Goal: Task Accomplishment & Management: Manage account settings

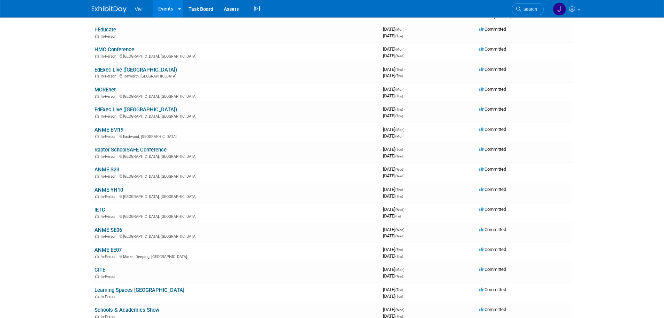
scroll to position [70, 0]
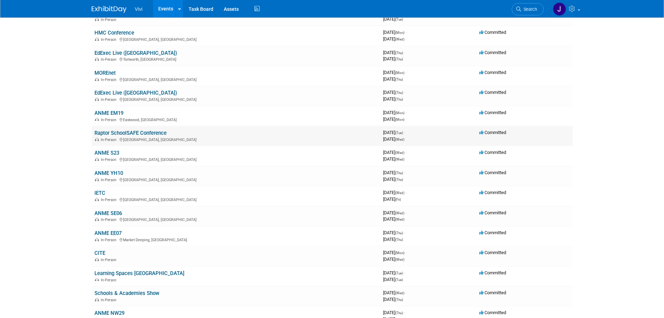
click at [131, 130] on link "Raptor SchoolSAFE Conference" at bounding box center [130, 133] width 72 height 6
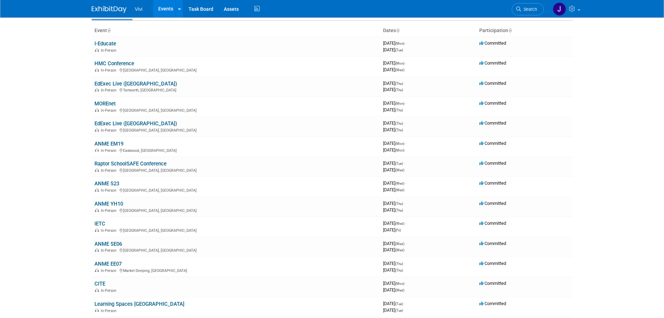
scroll to position [0, 0]
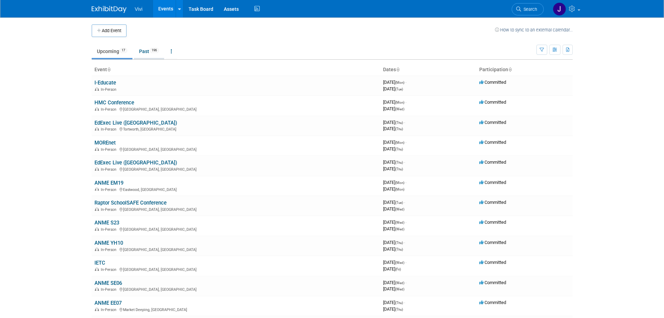
click at [147, 50] on link "Past 196" at bounding box center [149, 51] width 30 height 13
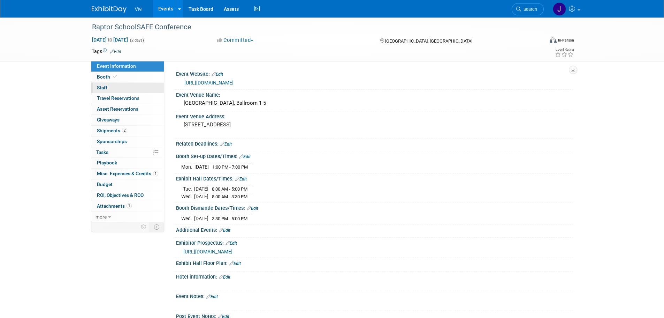
click at [107, 88] on span "Staff 0" at bounding box center [102, 88] width 10 height 6
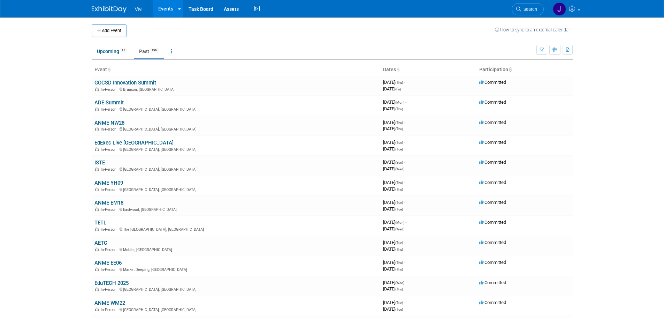
click at [146, 53] on link "Past 196" at bounding box center [149, 51] width 30 height 13
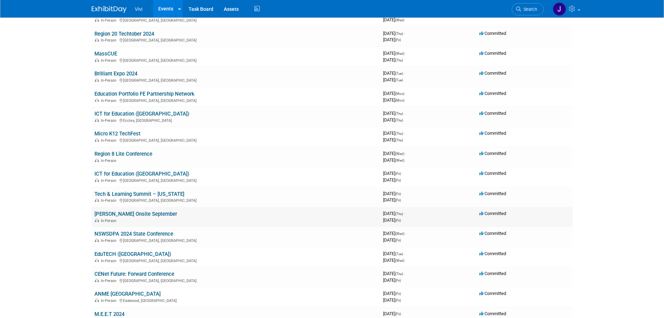
scroll to position [1220, 0]
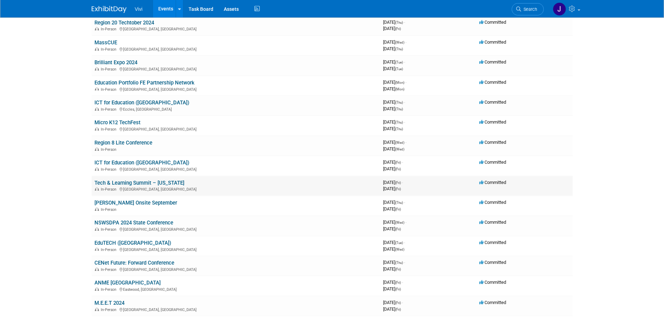
click at [116, 181] on link "Tech & Learning Summit – [US_STATE]" at bounding box center [139, 183] width 90 height 6
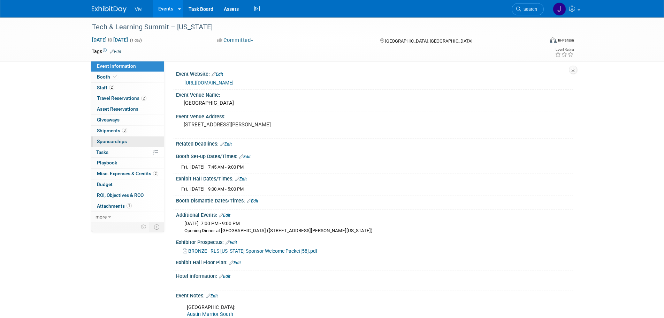
click at [107, 141] on span "Sponsorships 0" at bounding box center [112, 141] width 30 height 6
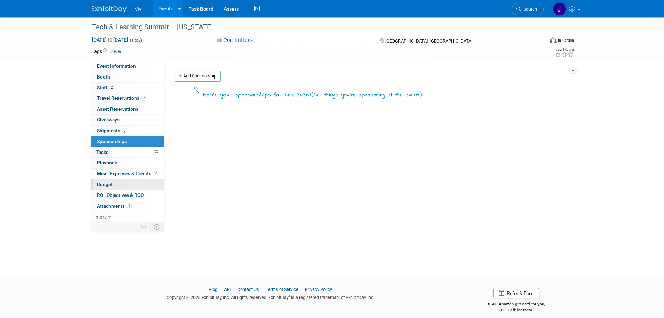
click at [112, 182] on link "Budget" at bounding box center [127, 184] width 73 height 10
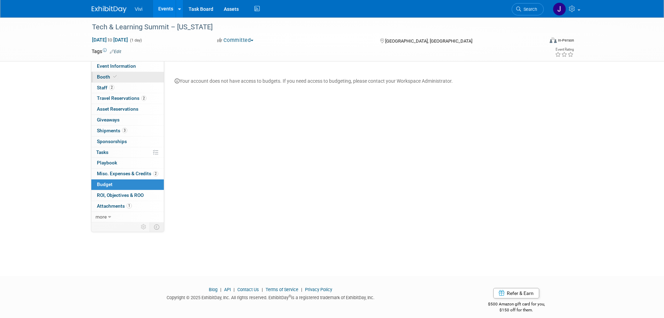
click at [124, 76] on link "Booth" at bounding box center [127, 77] width 73 height 10
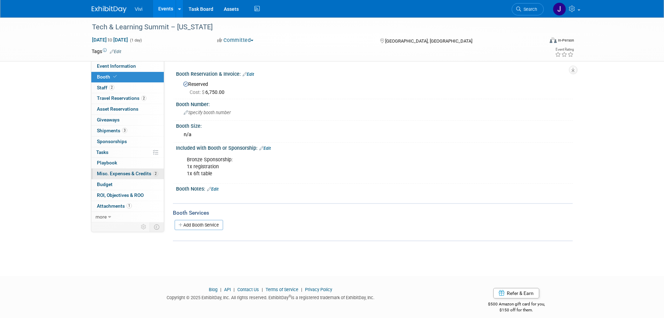
click at [129, 171] on span "Misc. Expenses & Credits 2" at bounding box center [127, 174] width 61 height 6
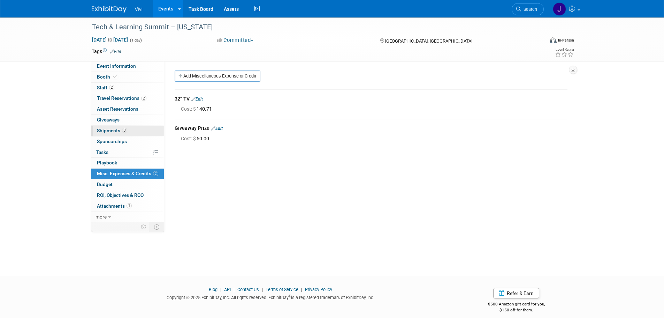
click at [139, 131] on link "3 Shipments 3" at bounding box center [127, 131] width 73 height 10
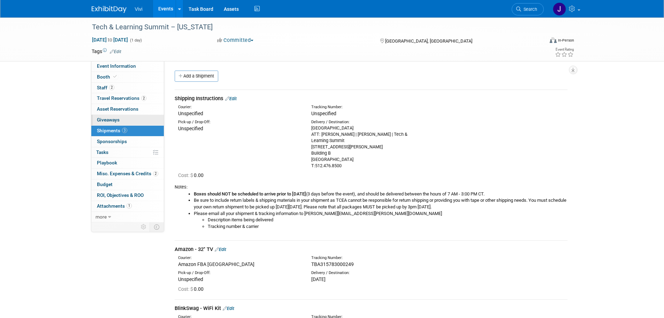
click at [147, 121] on link "0 Giveaways 0" at bounding box center [127, 120] width 73 height 10
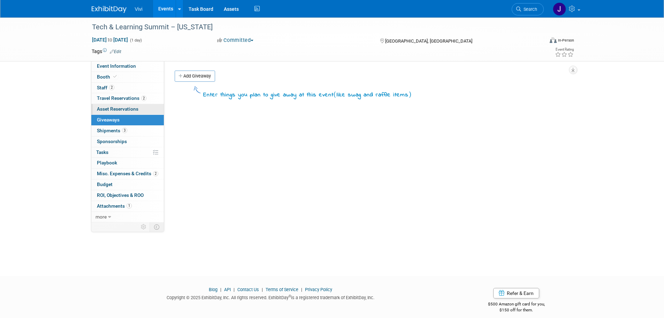
click at [149, 109] on link "0 Asset Reservations 0" at bounding box center [127, 109] width 73 height 10
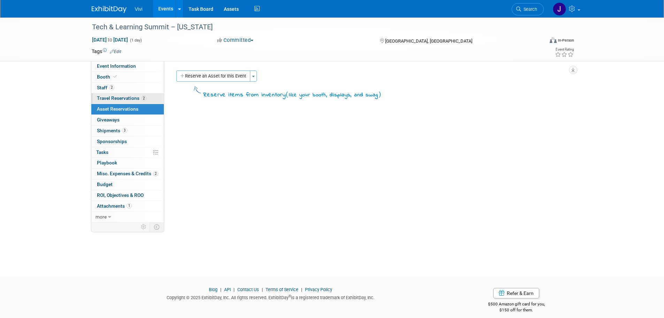
click at [151, 97] on link "2 Travel Reservations 2" at bounding box center [127, 98] width 73 height 10
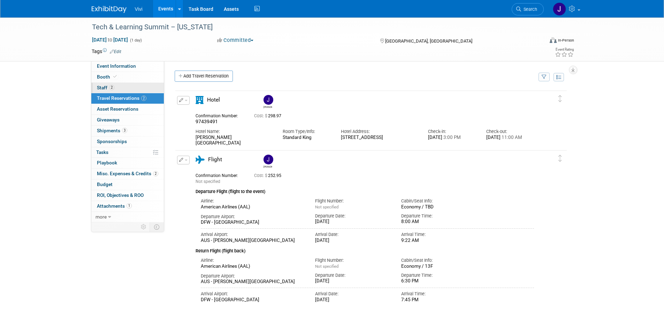
click at [141, 85] on link "2 Staff 2" at bounding box center [127, 88] width 73 height 10
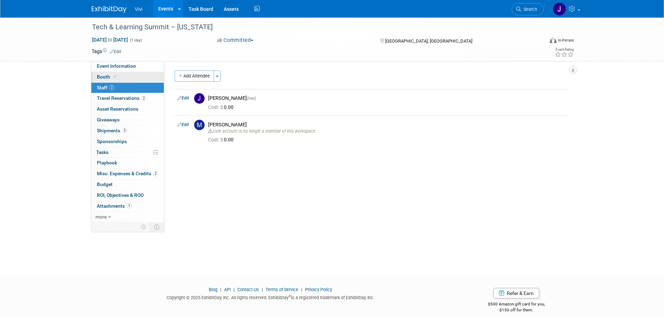
click at [139, 75] on link "Booth" at bounding box center [127, 77] width 73 height 10
